Goal: Use online tool/utility: Utilize a website feature to perform a specific function

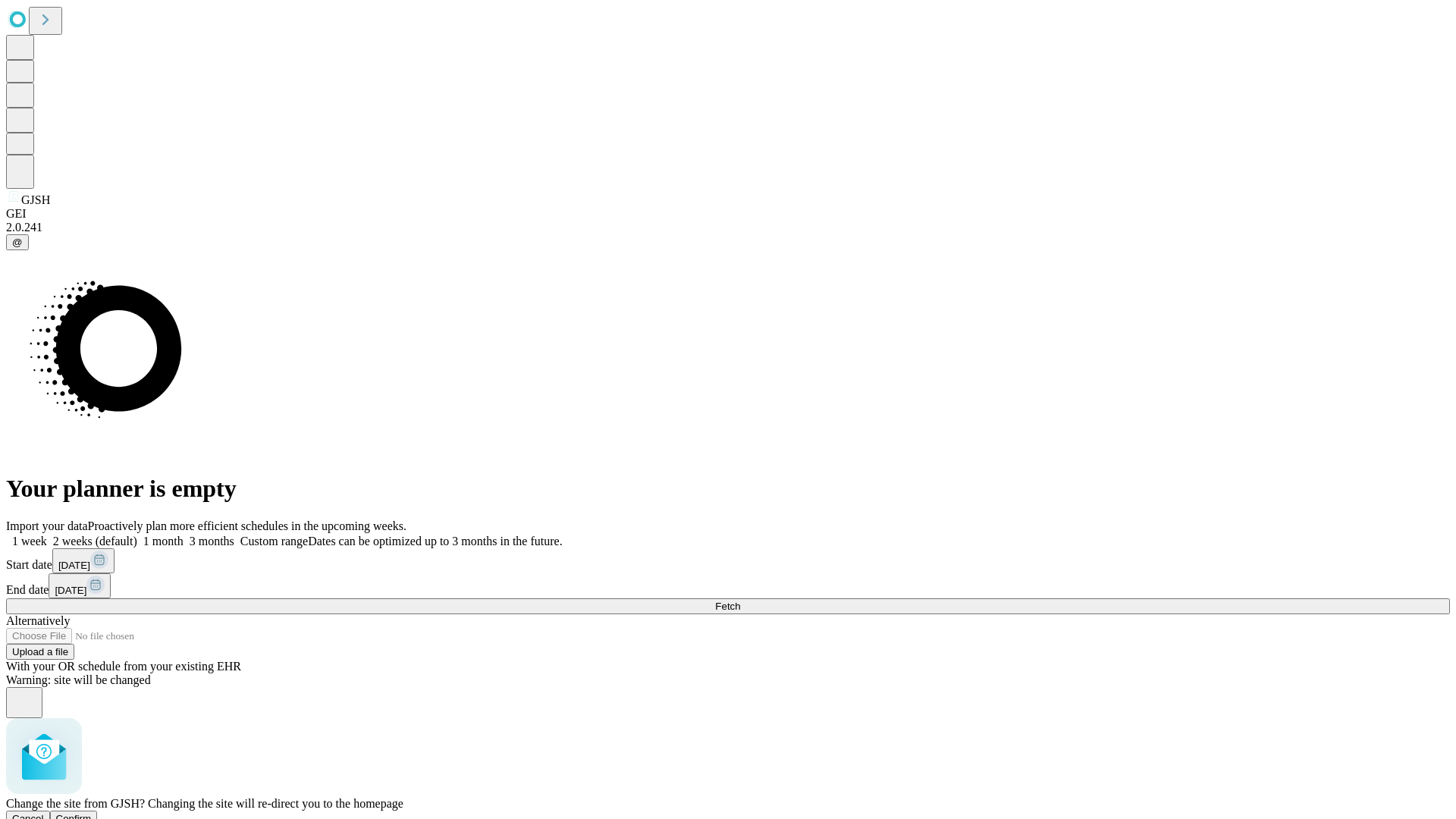
click at [92, 813] on span "Confirm" at bounding box center [73, 819] width 35 height 12
click at [137, 535] on label "2 weeks (default)" at bounding box center [92, 542] width 90 height 13
click at [740, 600] on span "Fetch" at bounding box center [727, 606] width 25 height 12
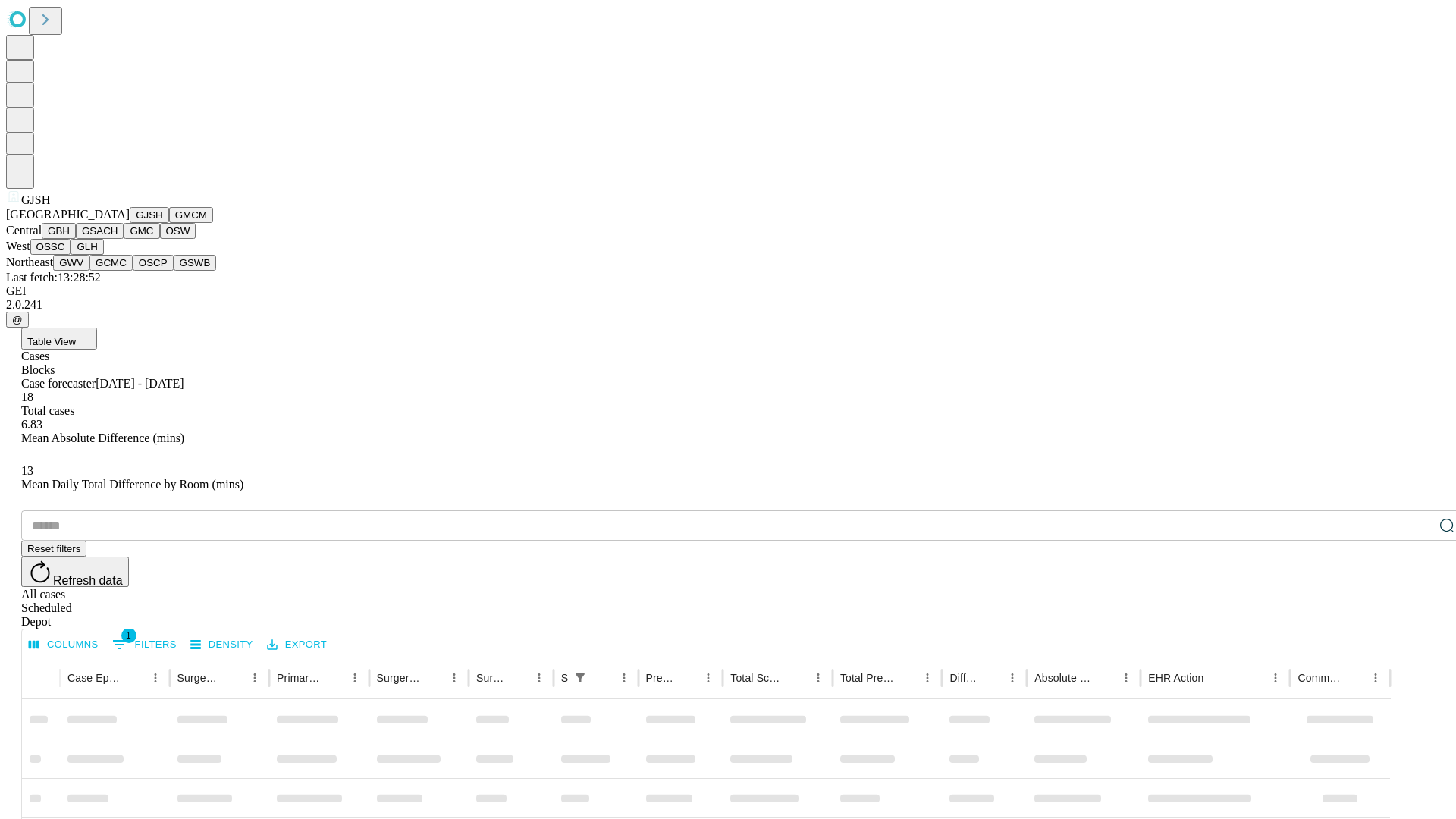
click at [169, 223] on button "GMCM" at bounding box center [191, 215] width 44 height 16
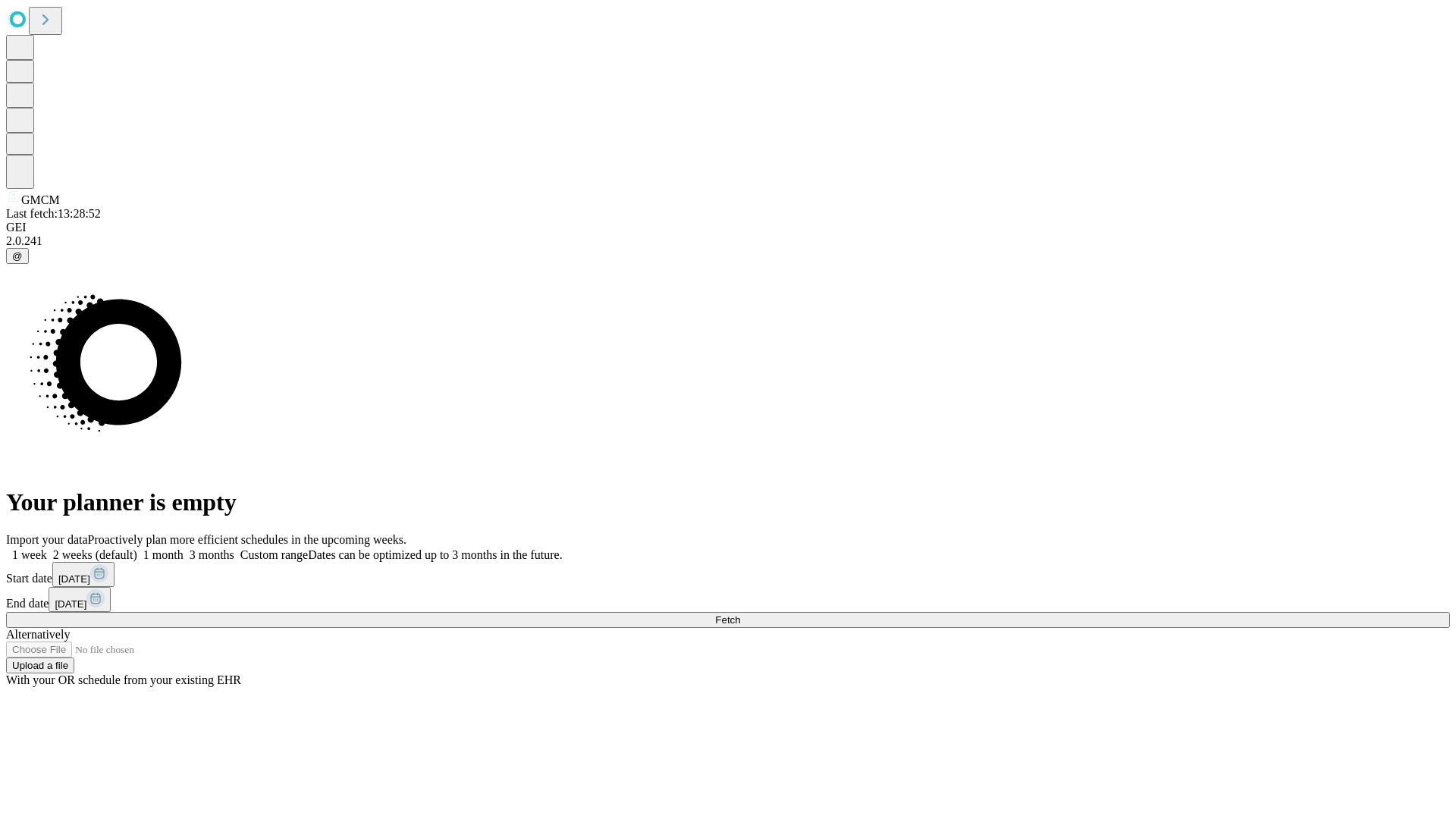
click at [137, 548] on label "2 weeks (default)" at bounding box center [92, 555] width 90 height 13
click at [740, 614] on span "Fetch" at bounding box center [727, 620] width 25 height 12
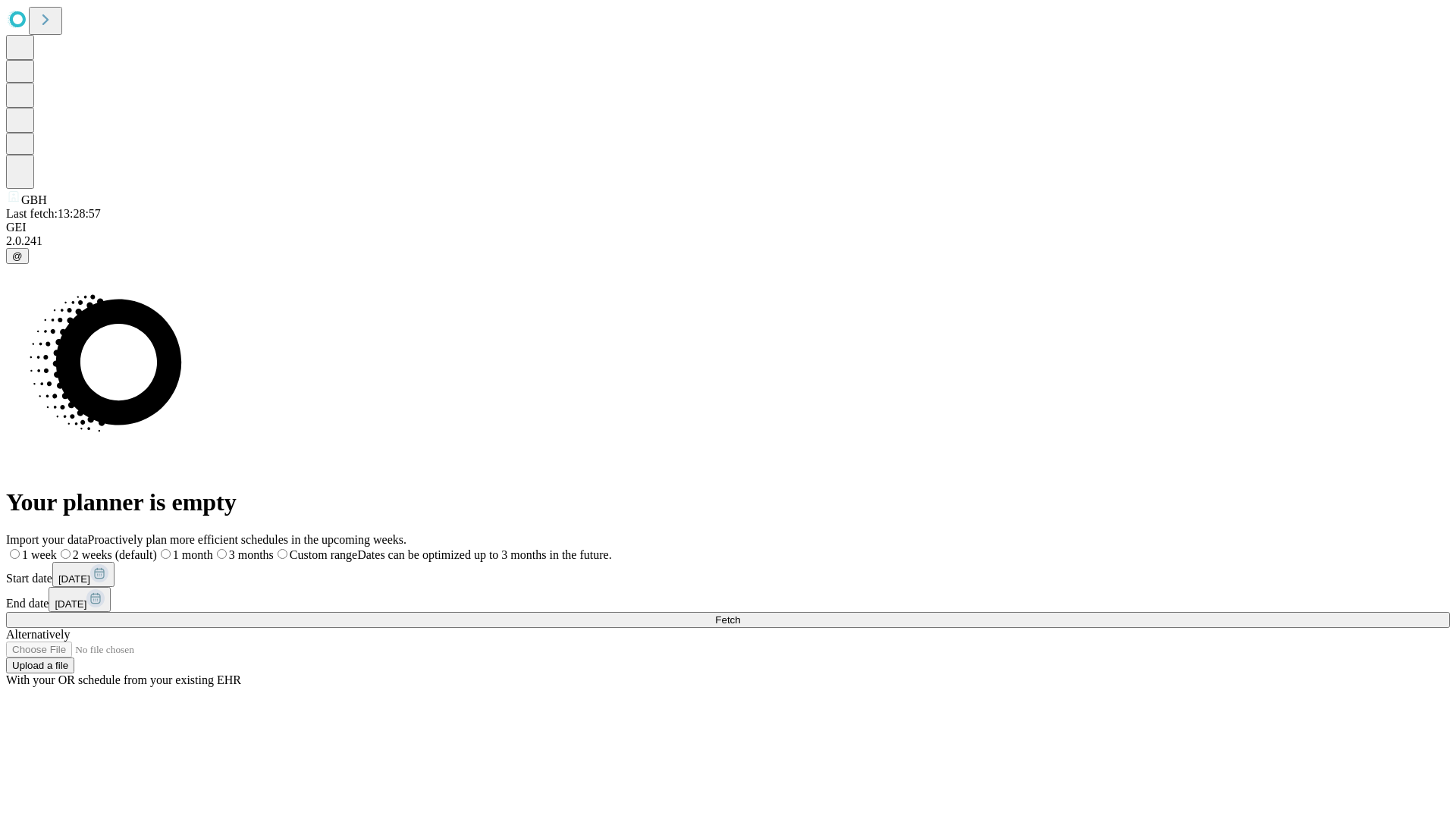
click at [740, 614] on span "Fetch" at bounding box center [727, 620] width 25 height 12
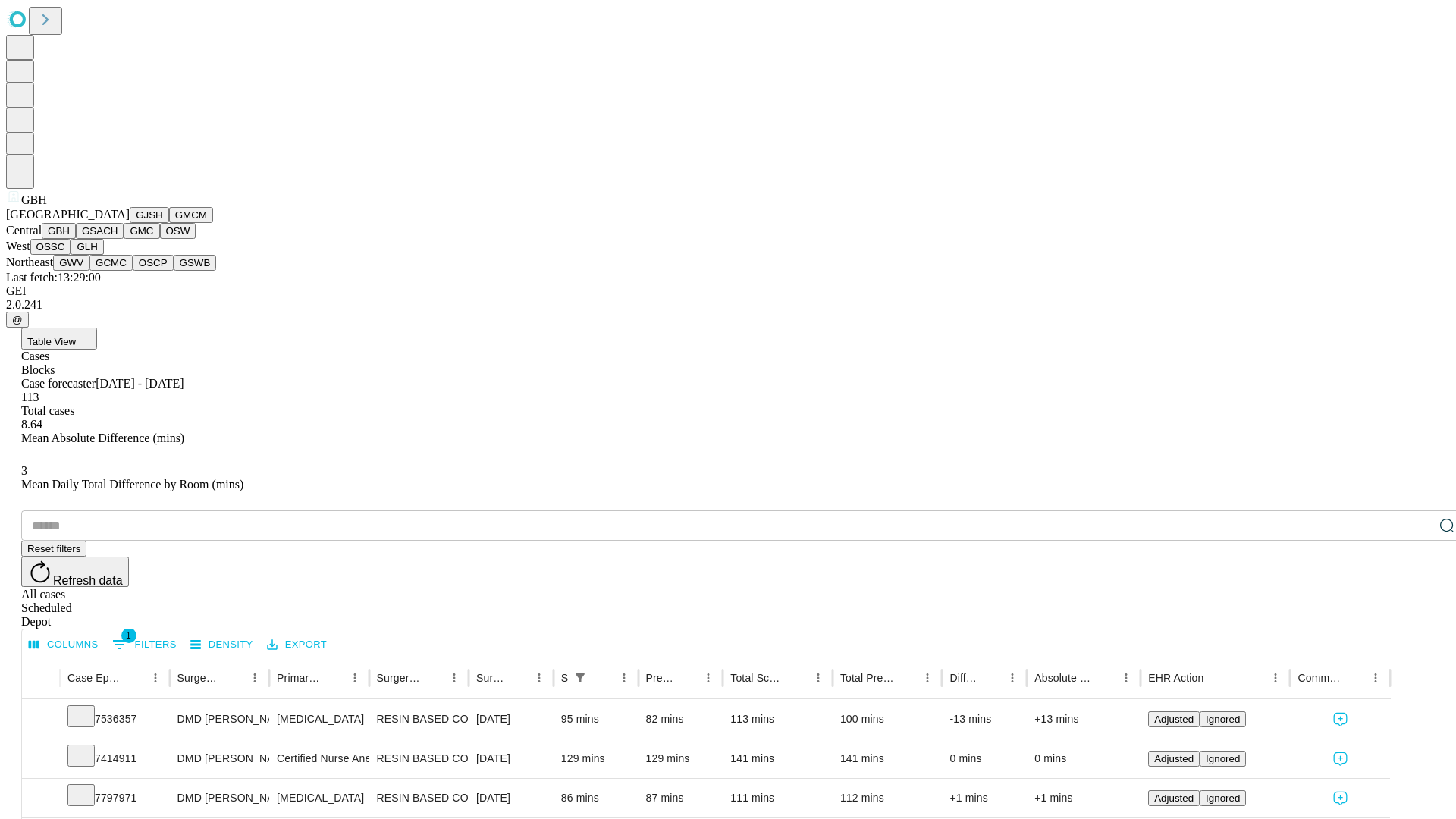
click at [117, 239] on button "GSACH" at bounding box center [100, 230] width 48 height 16
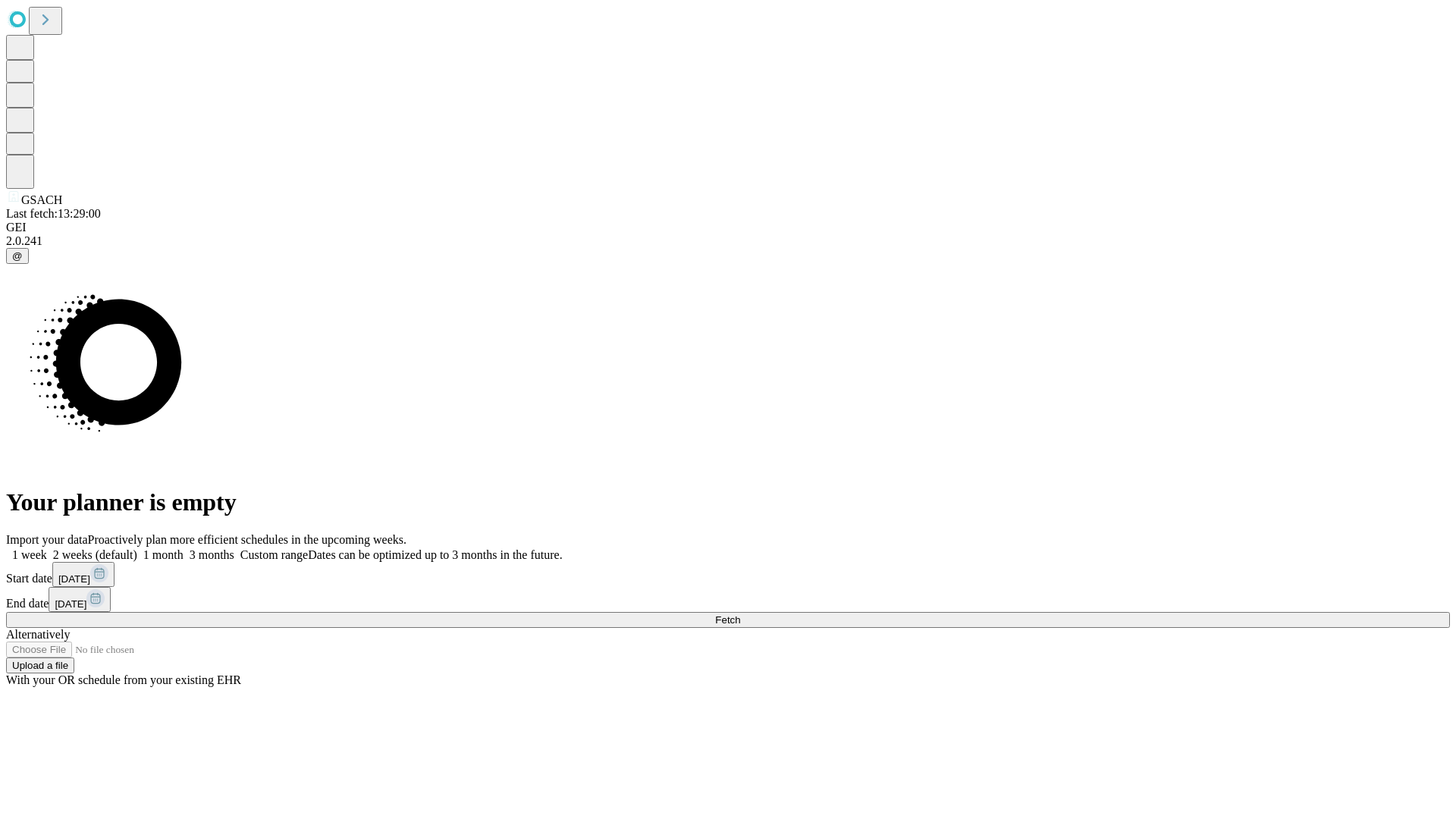
click at [740, 614] on span "Fetch" at bounding box center [727, 620] width 25 height 12
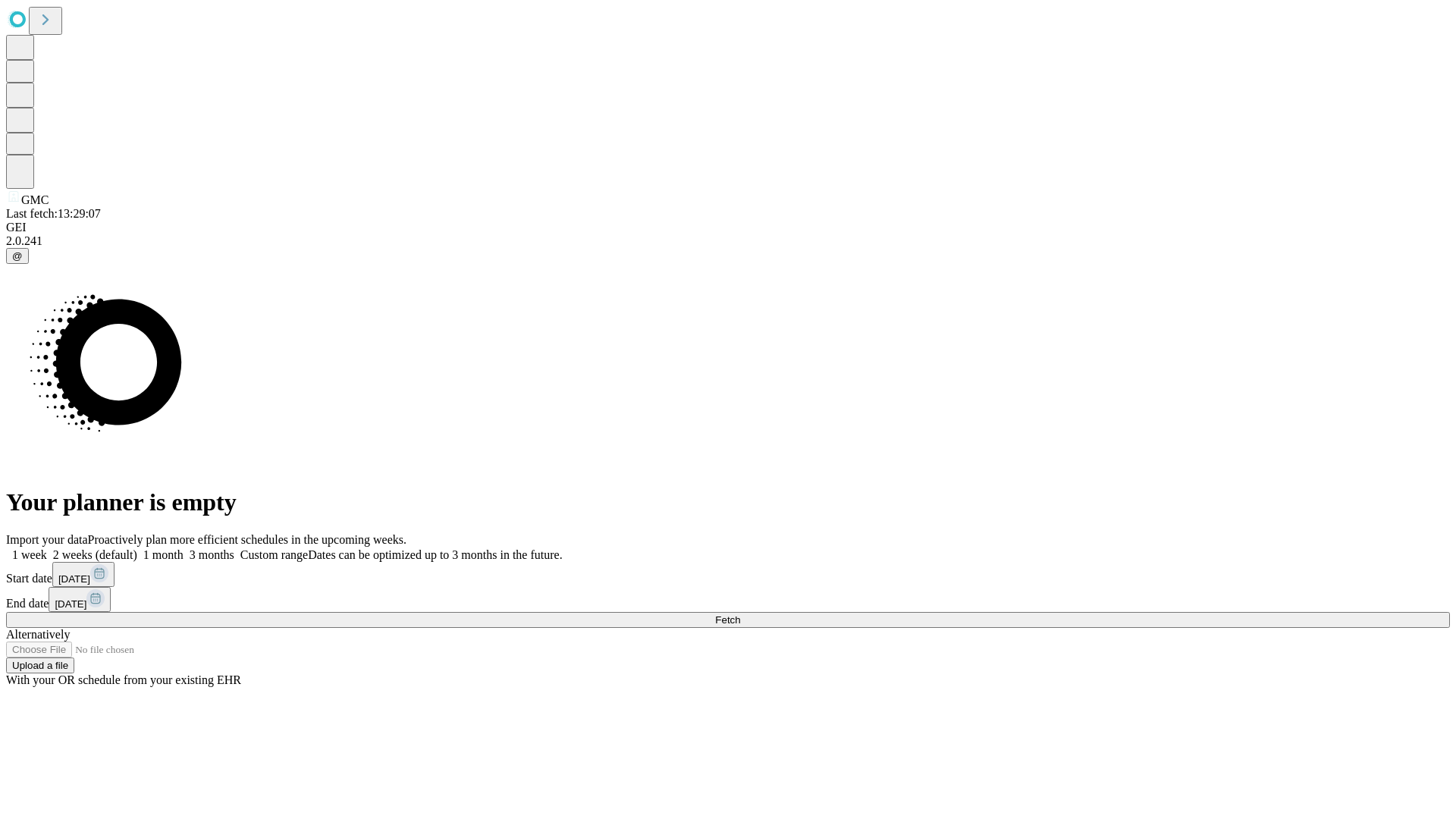
click at [740, 614] on span "Fetch" at bounding box center [727, 620] width 25 height 12
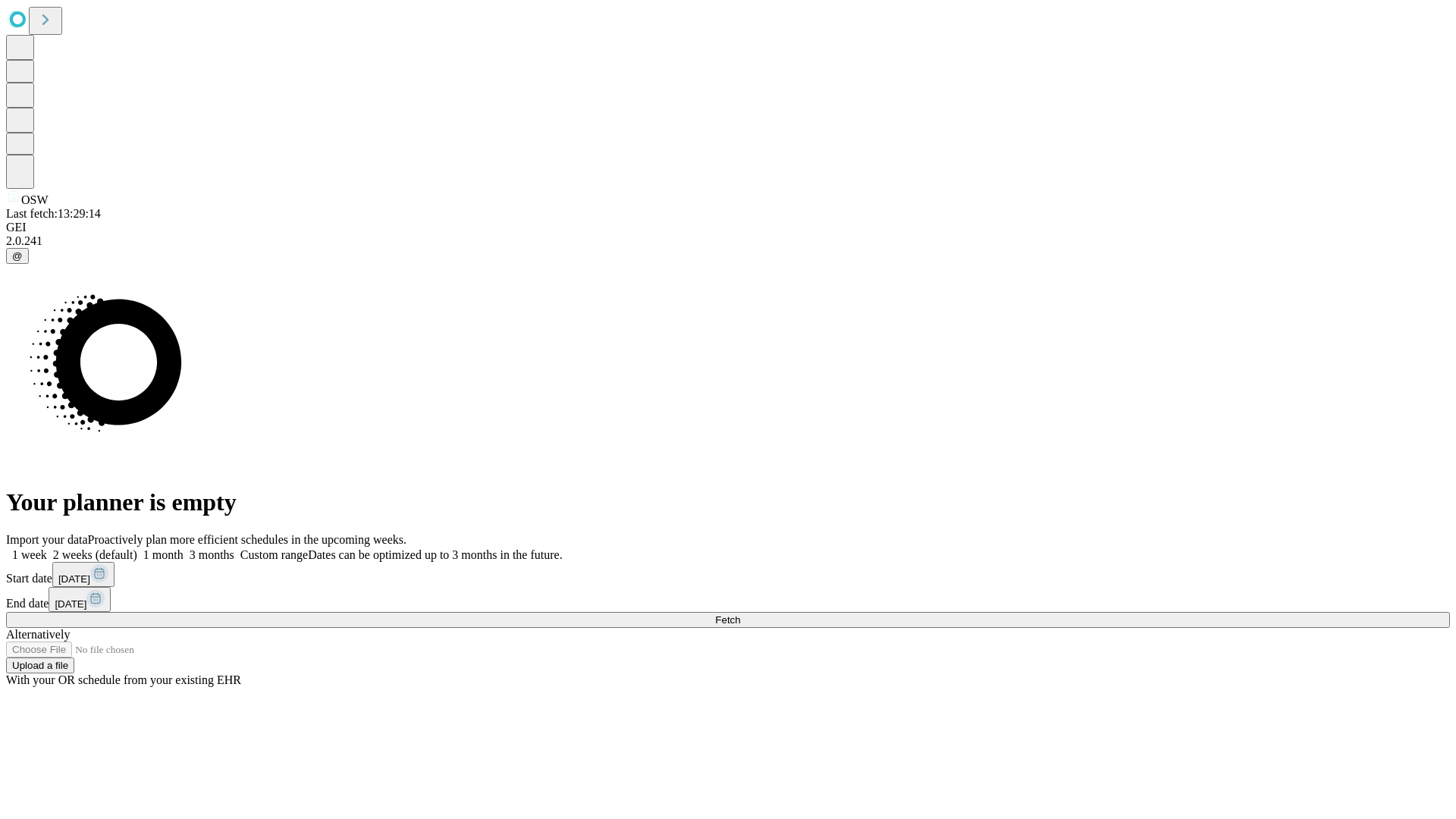
click at [137, 548] on label "2 weeks (default)" at bounding box center [92, 555] width 90 height 13
click at [740, 614] on span "Fetch" at bounding box center [727, 620] width 25 height 12
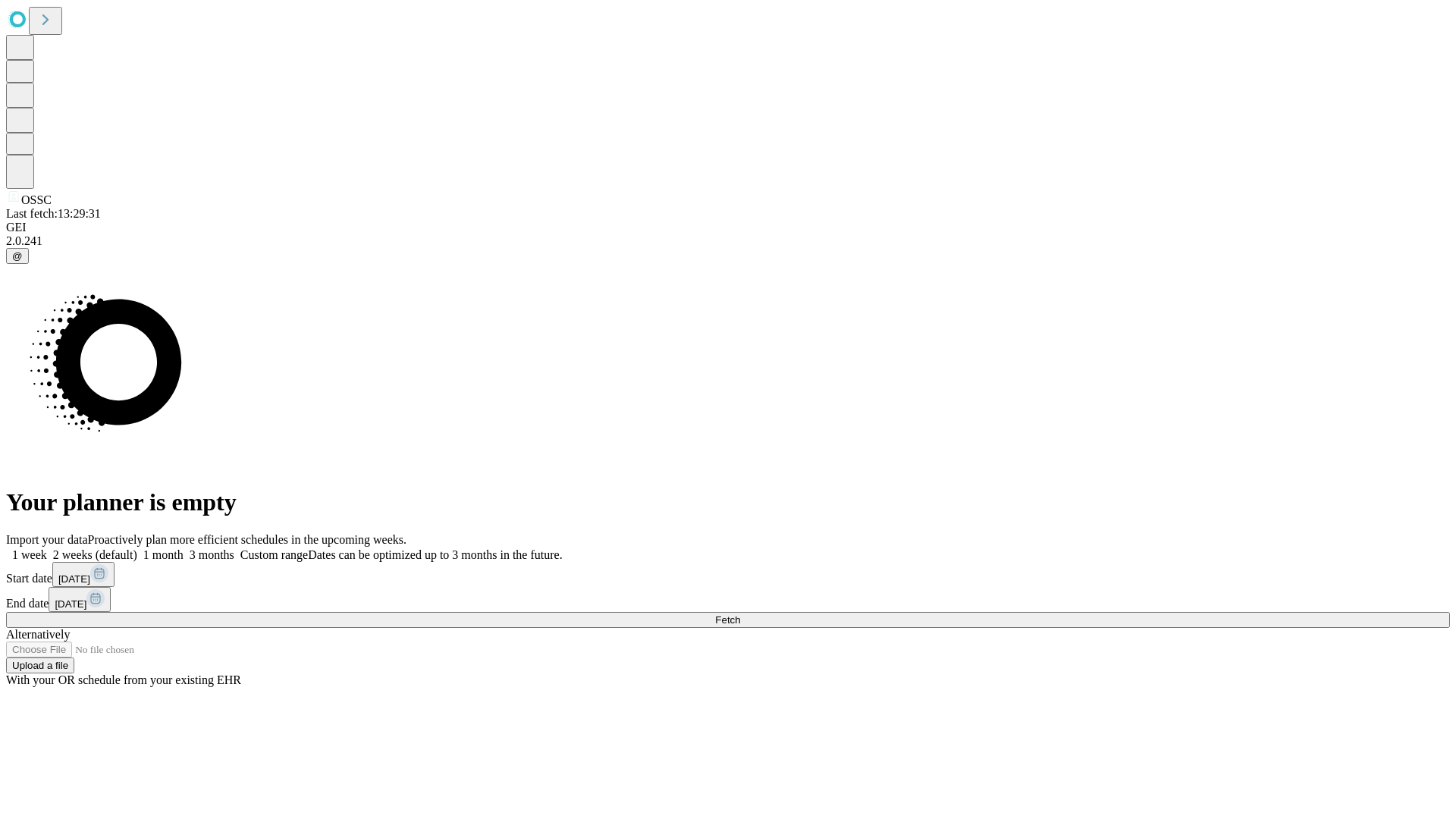
click at [137, 548] on label "2 weeks (default)" at bounding box center [92, 555] width 90 height 13
click at [740, 614] on span "Fetch" at bounding box center [727, 620] width 25 height 12
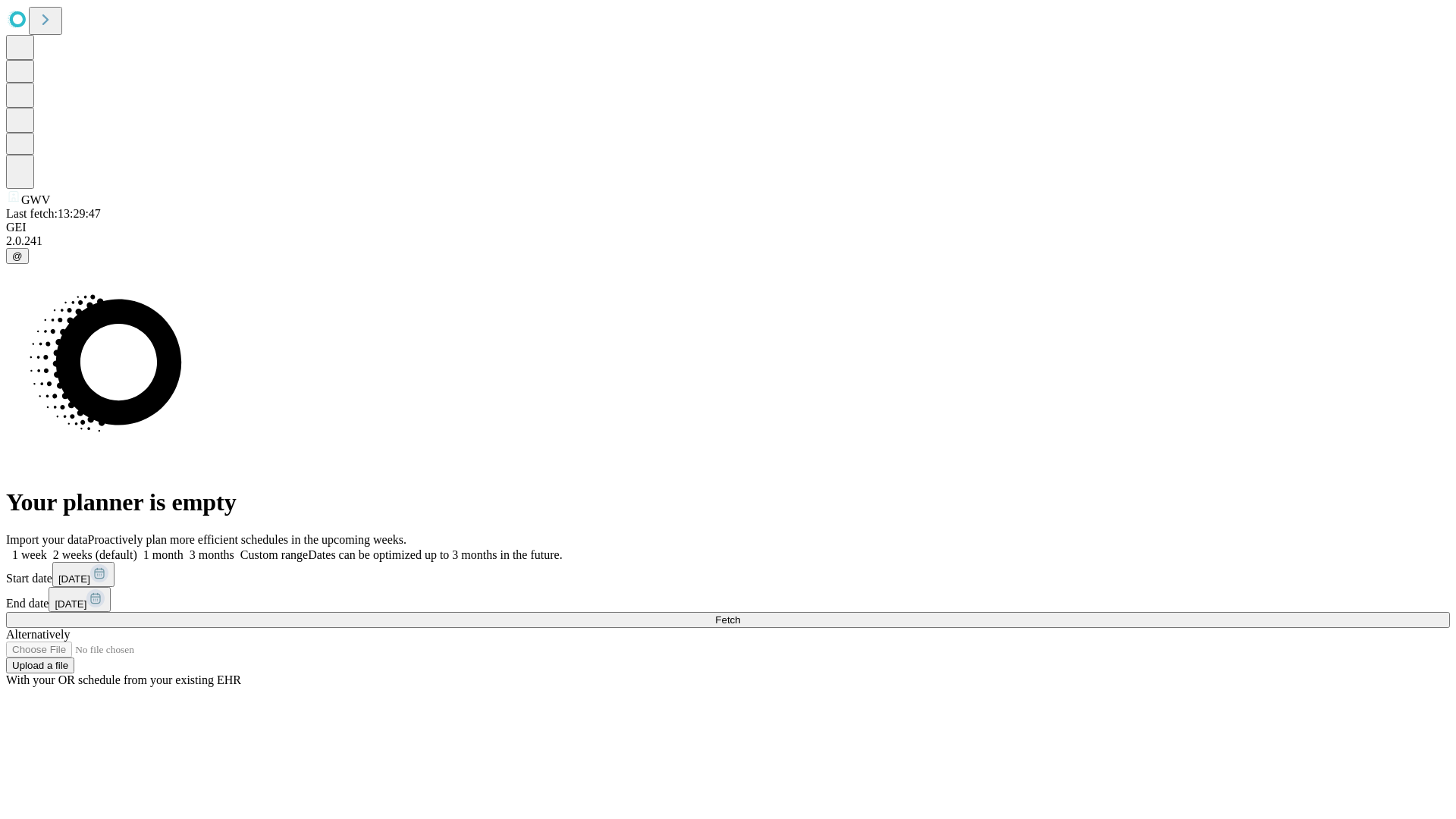
click at [137, 548] on label "2 weeks (default)" at bounding box center [92, 555] width 90 height 13
click at [740, 614] on span "Fetch" at bounding box center [727, 620] width 25 height 12
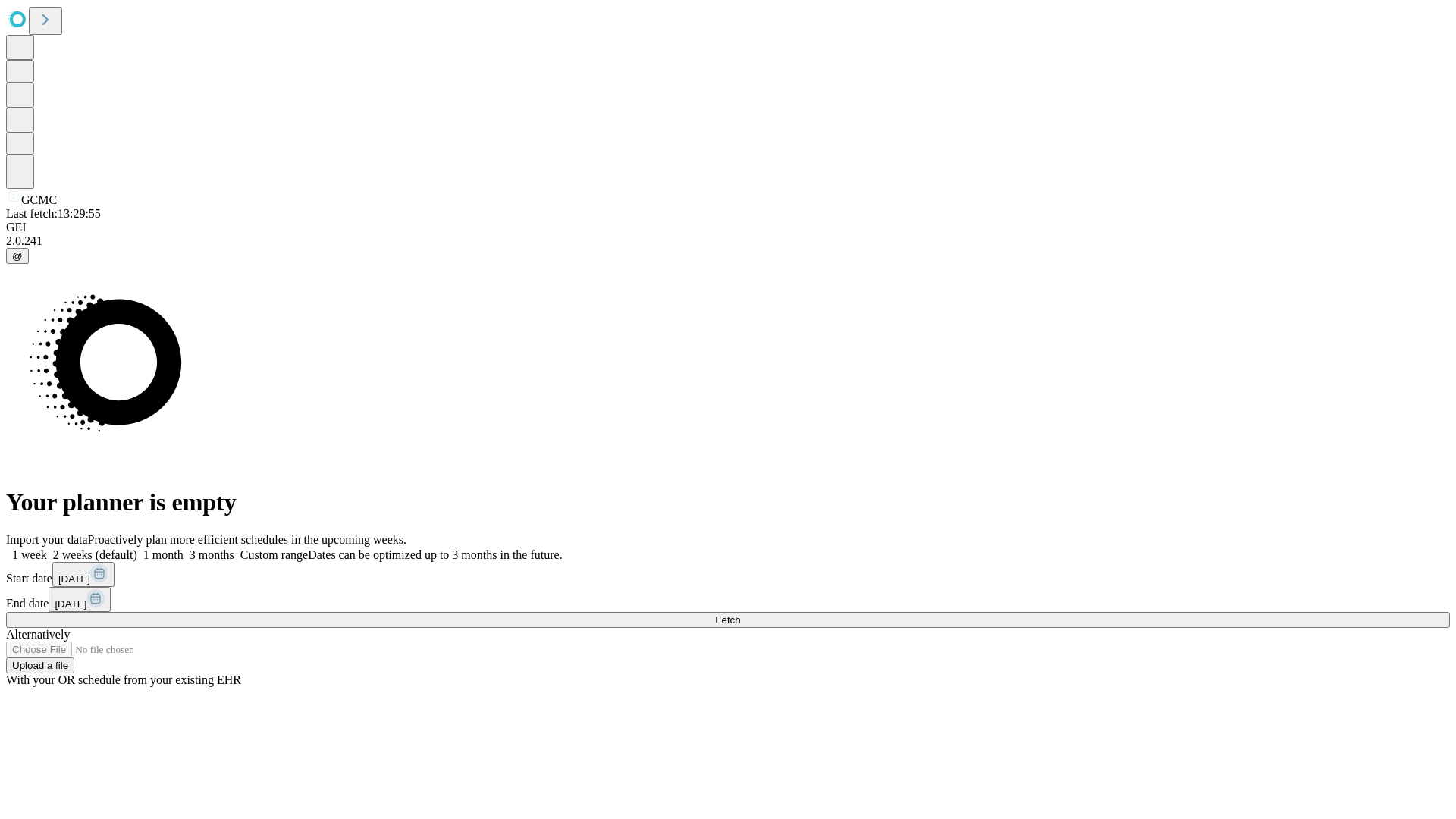
click at [137, 548] on label "2 weeks (default)" at bounding box center [92, 555] width 90 height 13
click at [740, 614] on span "Fetch" at bounding box center [727, 620] width 25 height 12
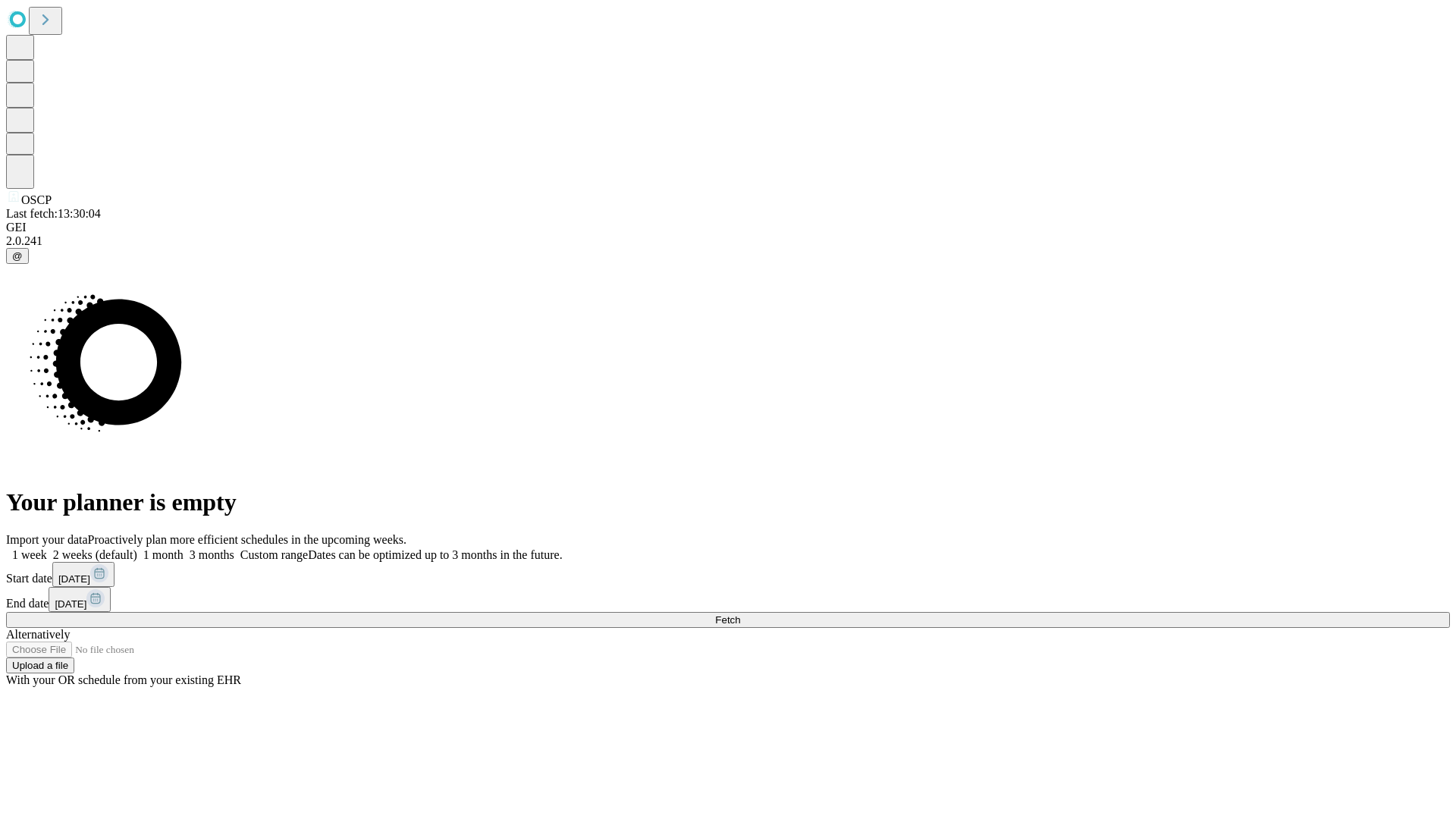
click at [137, 548] on label "2 weeks (default)" at bounding box center [92, 555] width 90 height 13
click at [740, 614] on span "Fetch" at bounding box center [727, 620] width 25 height 12
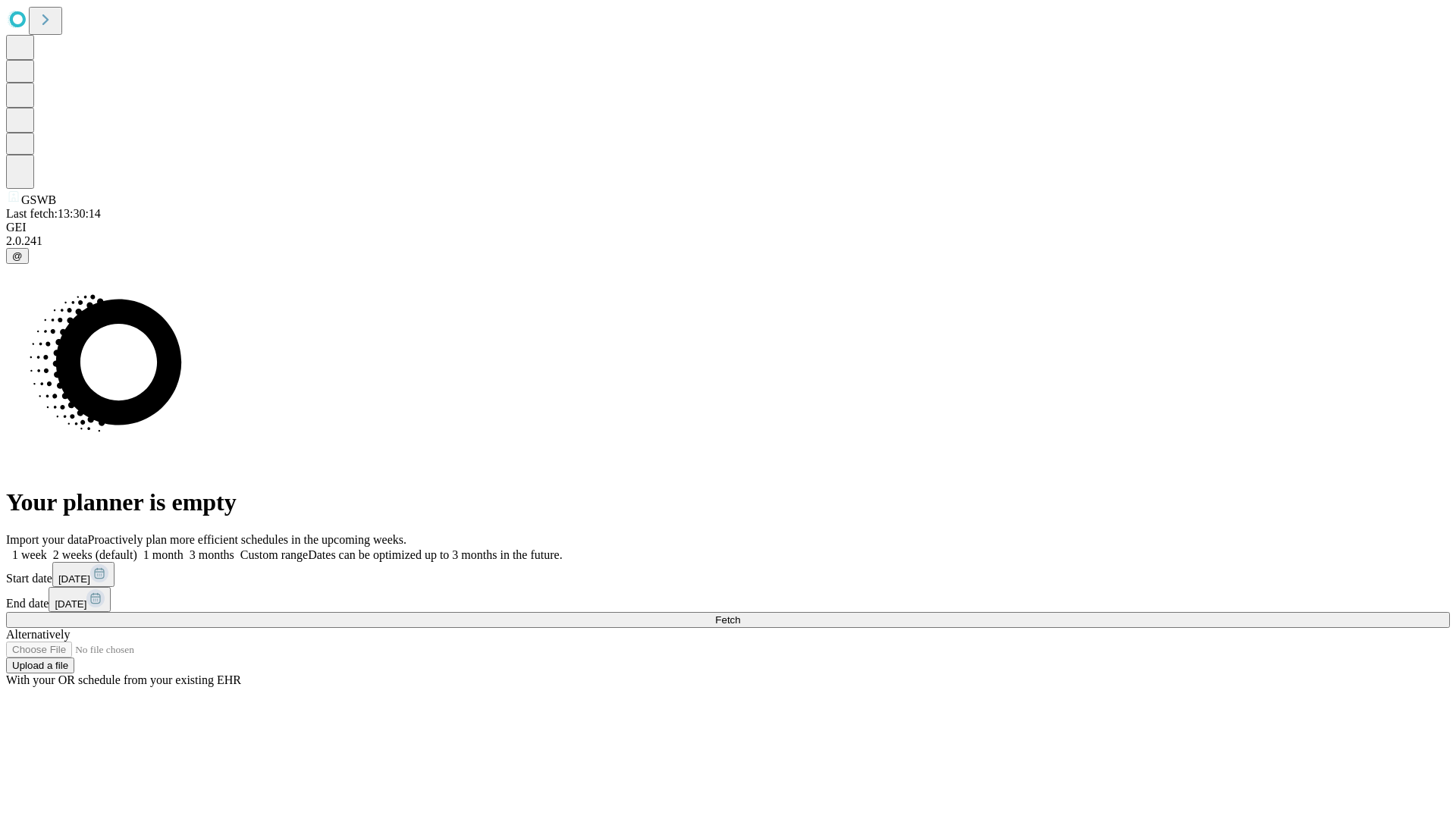
click at [137, 548] on label "2 weeks (default)" at bounding box center [92, 555] width 90 height 13
click at [740, 614] on span "Fetch" at bounding box center [727, 620] width 25 height 12
